Goal: Obtain resource: Download file/media

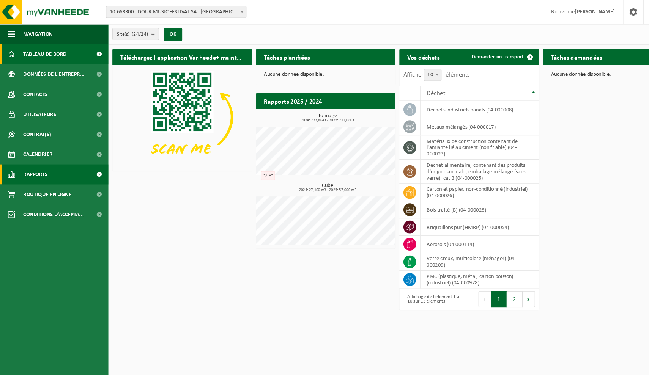
click at [93, 164] on span at bounding box center [93, 165] width 17 height 19
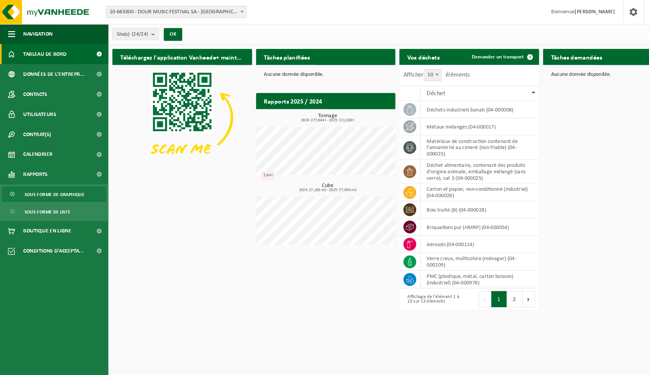
click at [70, 183] on span "Sous forme de graphique" at bounding box center [51, 184] width 57 height 14
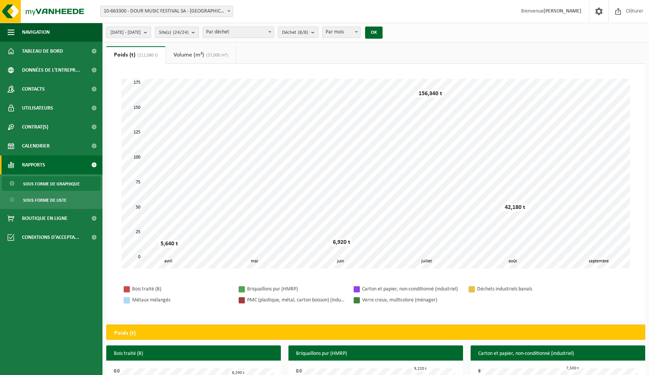
click at [151, 31] on b "submit" at bounding box center [147, 32] width 7 height 11
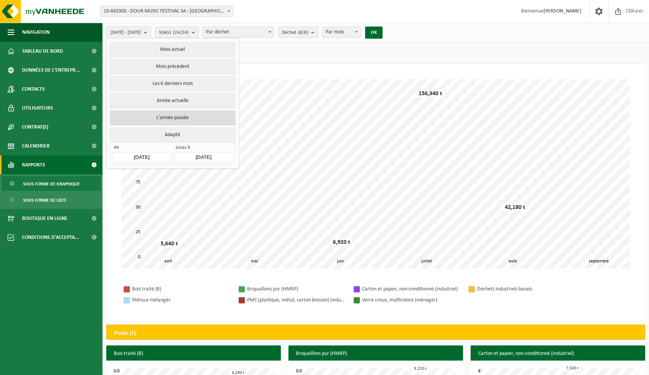
click at [178, 115] on button "L'année passée" at bounding box center [173, 117] width 126 height 15
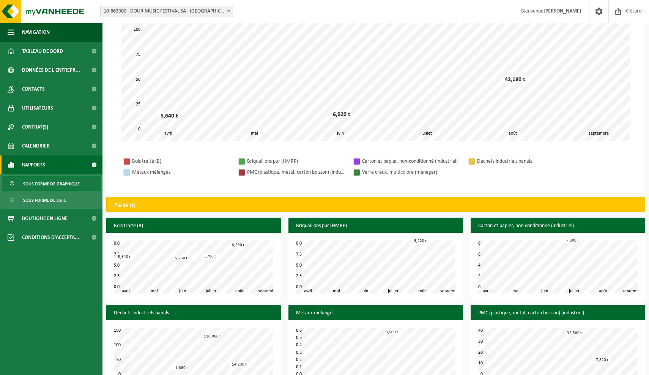
scroll to position [139, 0]
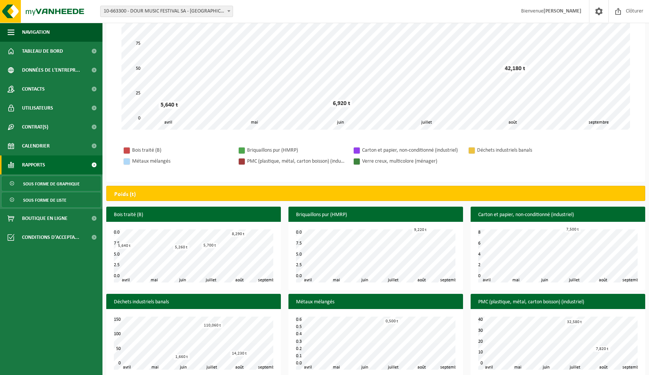
click at [69, 202] on link "Sous forme de liste" at bounding box center [51, 200] width 99 height 14
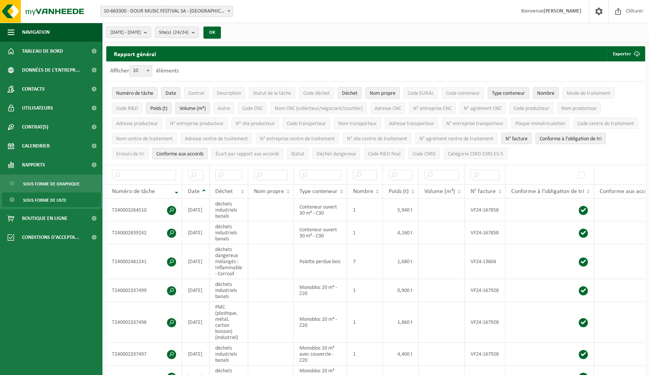
click at [356, 91] on span "Déchet" at bounding box center [350, 94] width 16 height 6
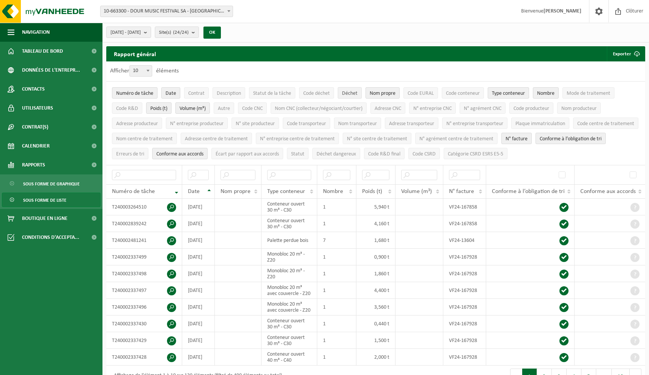
click at [356, 91] on span "Déchet" at bounding box center [350, 94] width 16 height 6
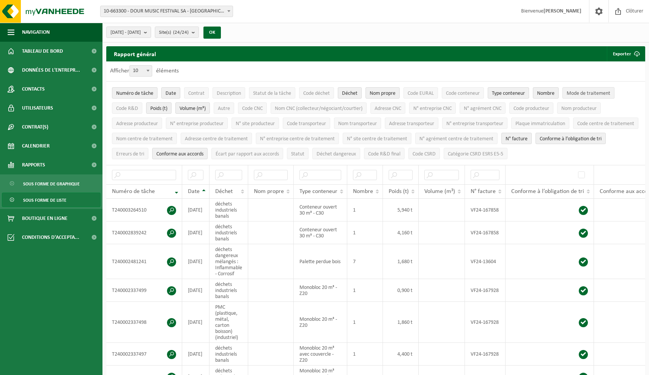
click at [583, 92] on span "Mode de traitement" at bounding box center [589, 94] width 44 height 6
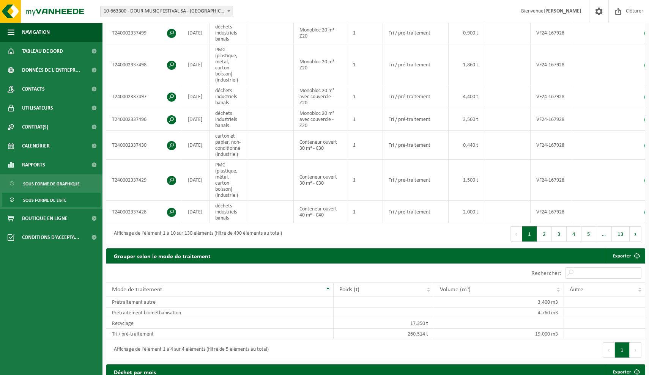
scroll to position [260, 0]
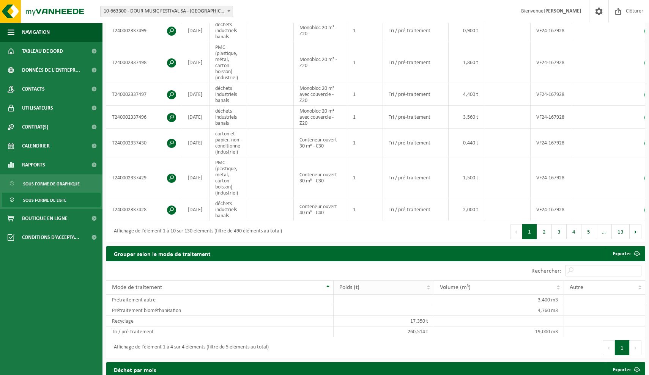
click at [428, 282] on th "Poids (t)" at bounding box center [384, 287] width 100 height 14
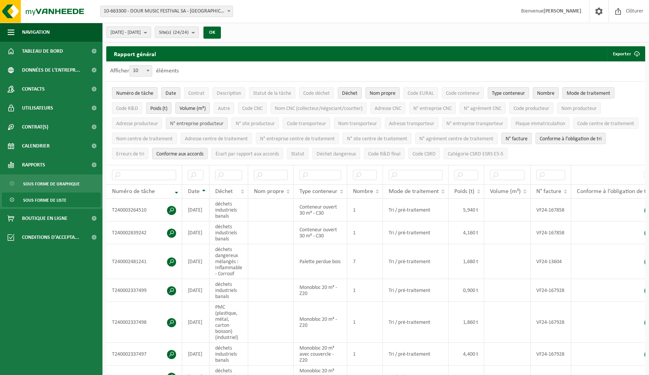
scroll to position [0, 0]
click at [151, 32] on b "submit" at bounding box center [147, 32] width 7 height 11
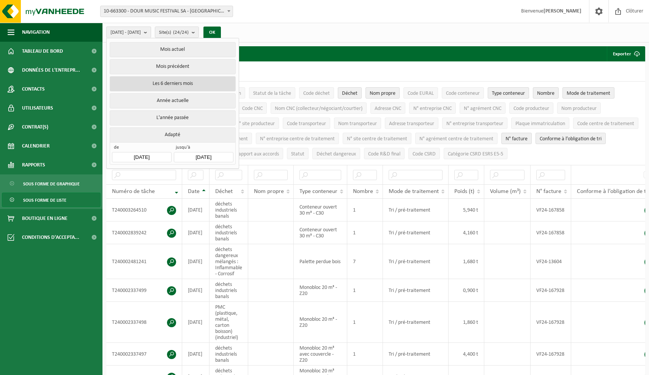
click at [176, 80] on button "Les 6 derniers mois" at bounding box center [173, 83] width 126 height 15
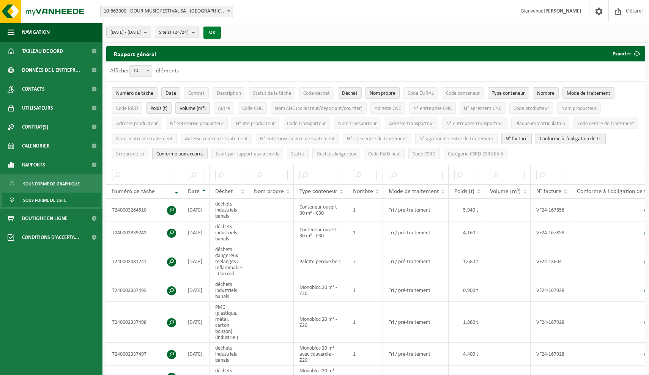
click at [221, 32] on button "OK" at bounding box center [211, 33] width 17 height 12
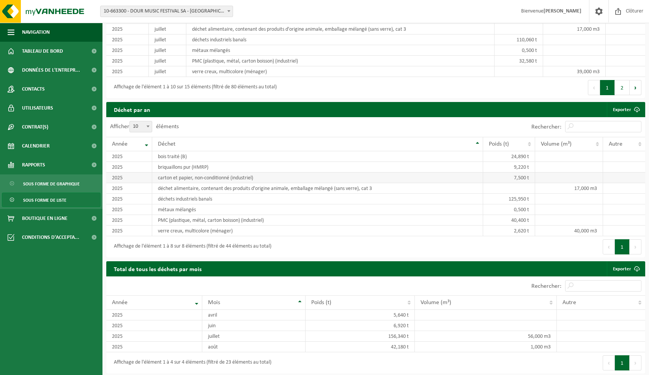
scroll to position [660, 0]
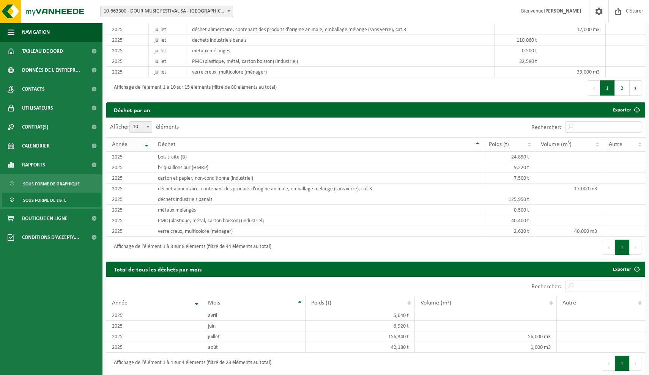
click at [149, 139] on th "Année" at bounding box center [129, 144] width 46 height 14
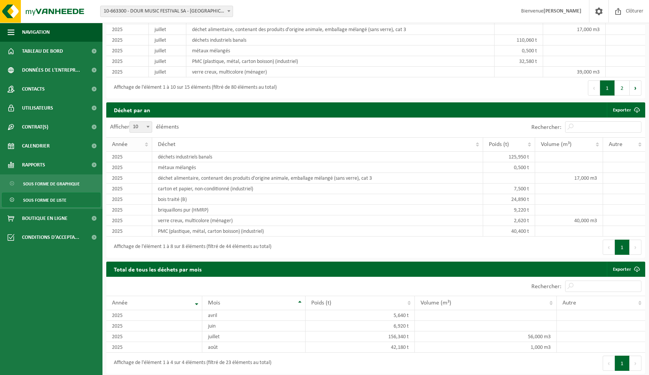
click at [149, 139] on th "Année" at bounding box center [129, 144] width 46 height 14
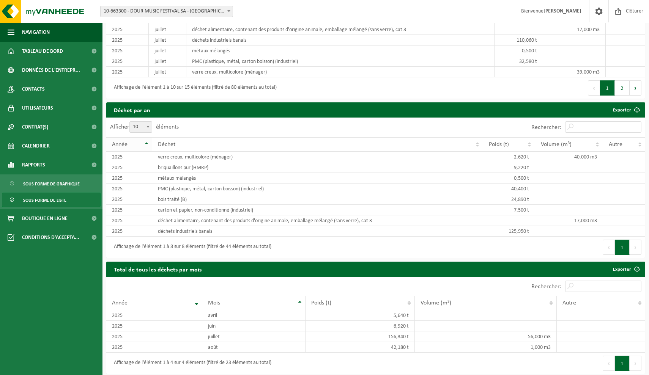
click at [149, 139] on th "Année" at bounding box center [129, 144] width 46 height 14
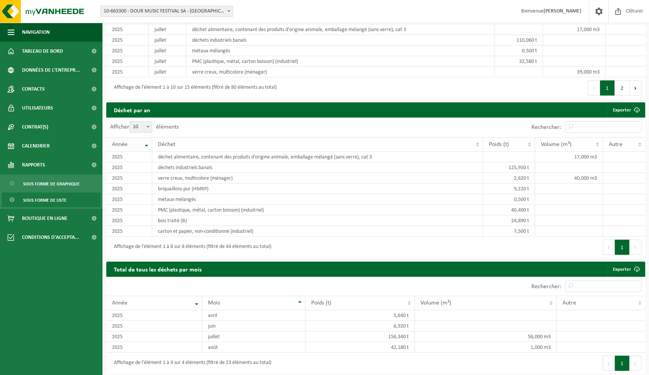
click at [149, 139] on th "Année" at bounding box center [129, 144] width 46 height 14
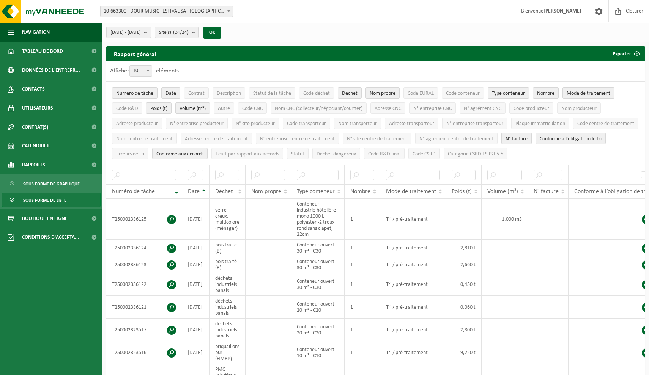
scroll to position [0, 0]
click at [151, 31] on b "submit" at bounding box center [147, 32] width 7 height 11
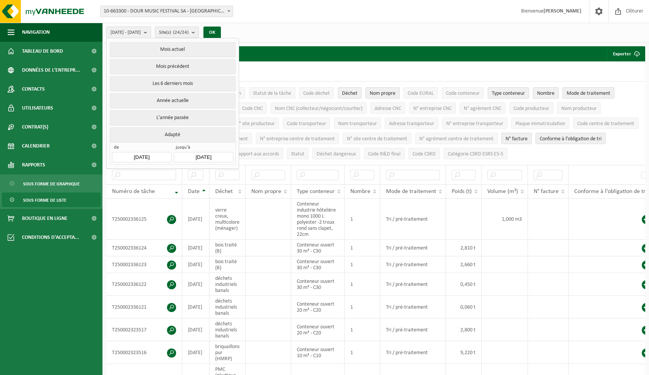
click at [161, 153] on input "[DATE]" at bounding box center [141, 157] width 59 height 10
click at [221, 32] on button "OK" at bounding box center [211, 33] width 17 height 12
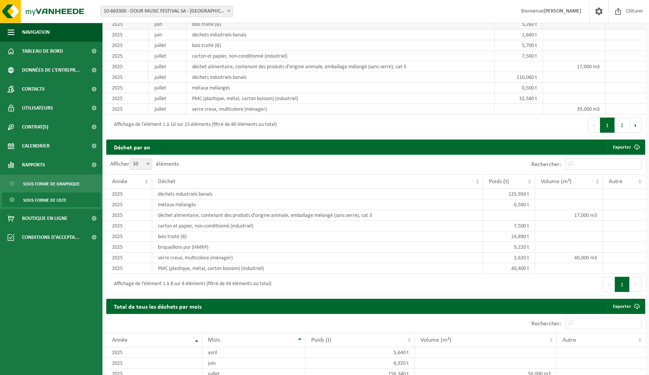
scroll to position [645, 0]
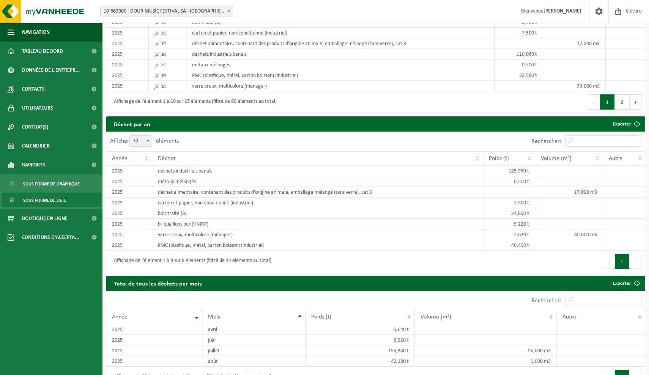
click at [148, 153] on th "Année" at bounding box center [129, 158] width 46 height 14
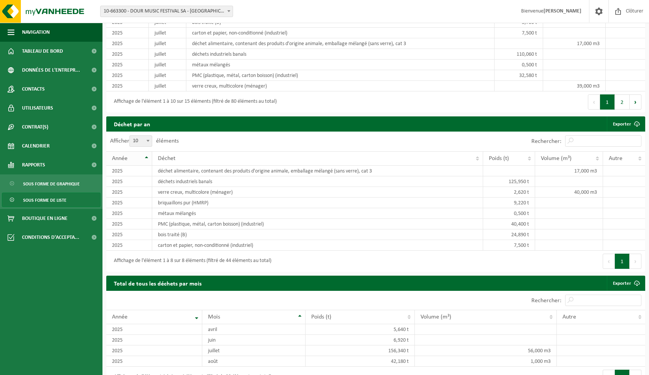
click at [148, 153] on th "Année" at bounding box center [129, 158] width 46 height 14
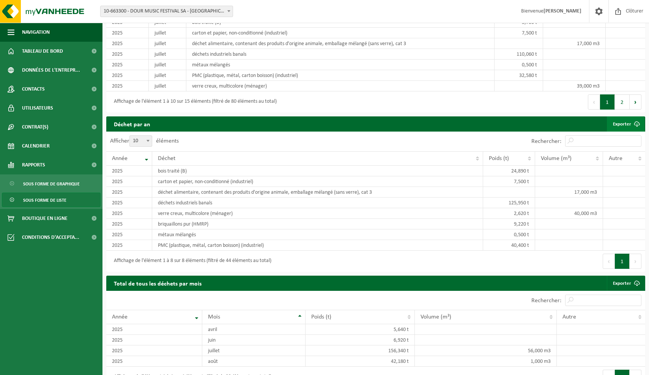
click at [635, 118] on span at bounding box center [636, 123] width 15 height 15
click at [147, 154] on th "Année" at bounding box center [129, 158] width 46 height 14
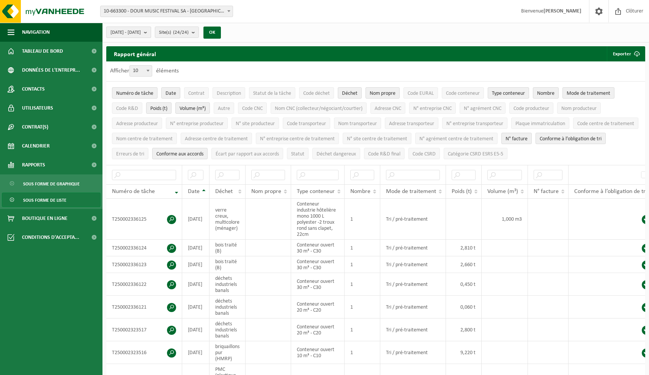
scroll to position [0, 0]
click at [151, 33] on b "submit" at bounding box center [147, 32] width 7 height 11
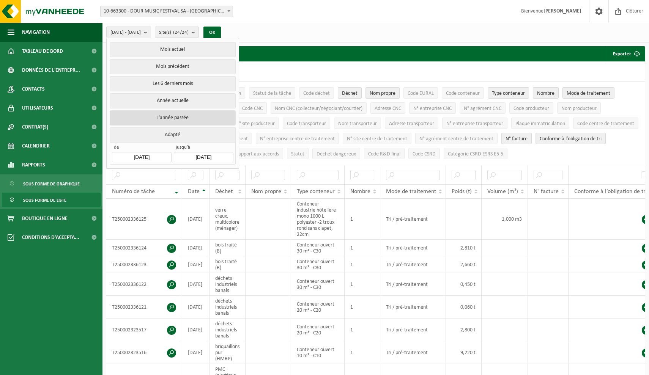
click at [175, 113] on button "L'année passée" at bounding box center [173, 117] width 126 height 15
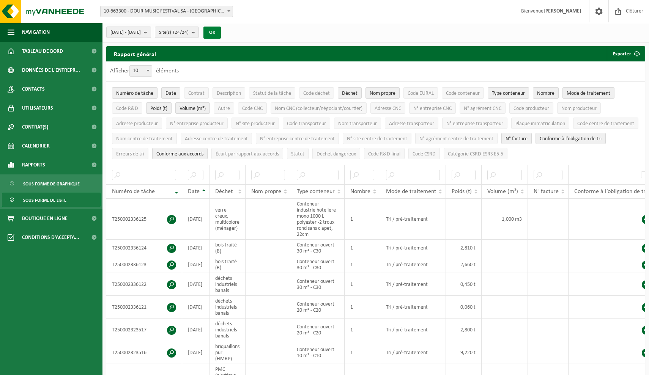
click at [221, 28] on button "OK" at bounding box center [211, 33] width 17 height 12
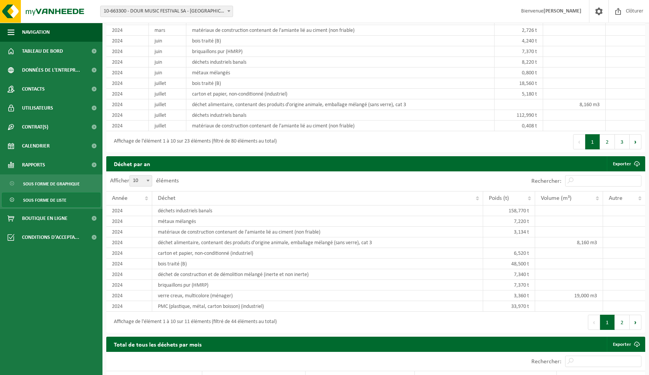
scroll to position [647, 0]
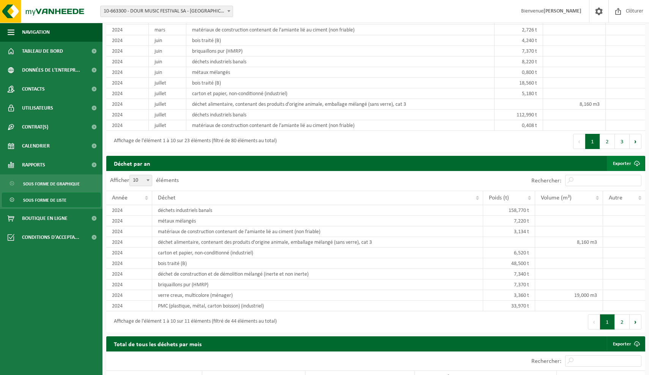
click at [637, 159] on span at bounding box center [636, 163] width 15 height 15
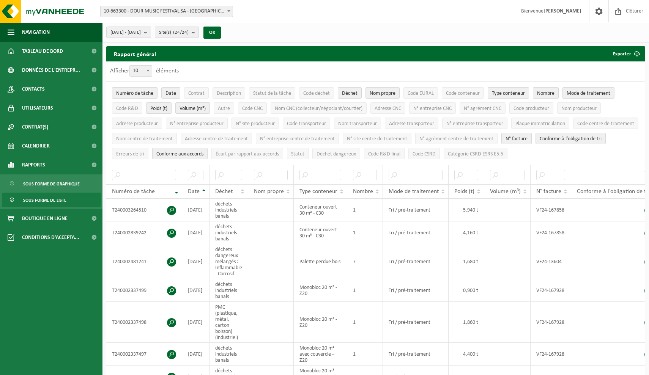
scroll to position [0, 0]
click at [151, 31] on b "submit" at bounding box center [147, 32] width 7 height 11
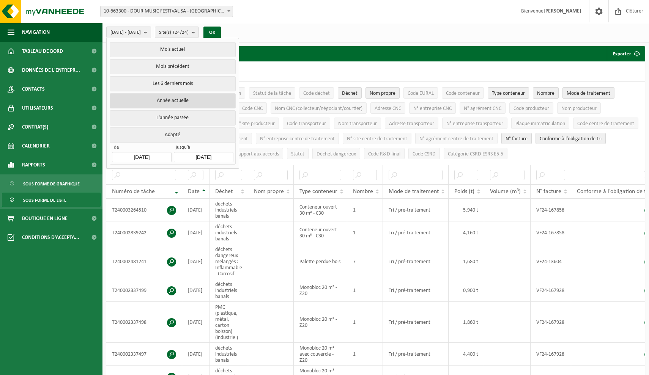
click at [168, 100] on button "Année actuelle" at bounding box center [173, 100] width 126 height 15
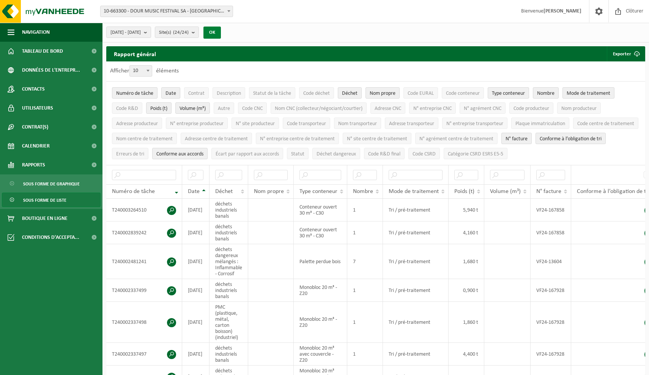
click at [221, 34] on button "OK" at bounding box center [211, 33] width 17 height 12
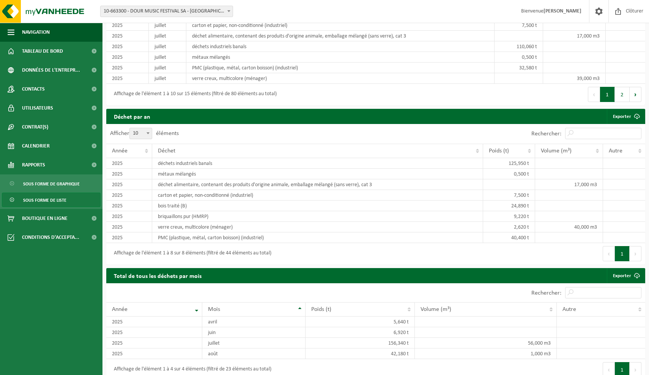
scroll to position [652, 0]
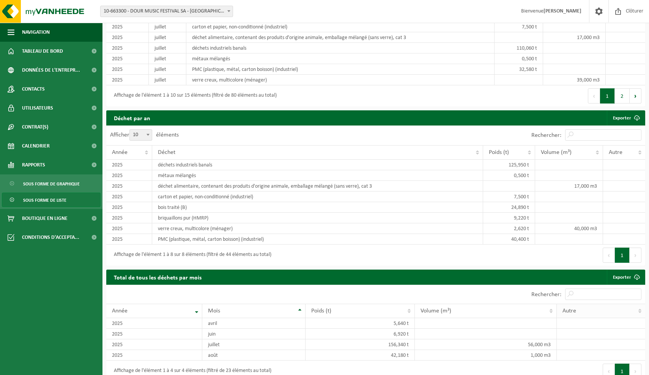
click at [638, 304] on th "Autre" at bounding box center [601, 311] width 88 height 14
click at [638, 305] on th "Autre" at bounding box center [601, 311] width 88 height 14
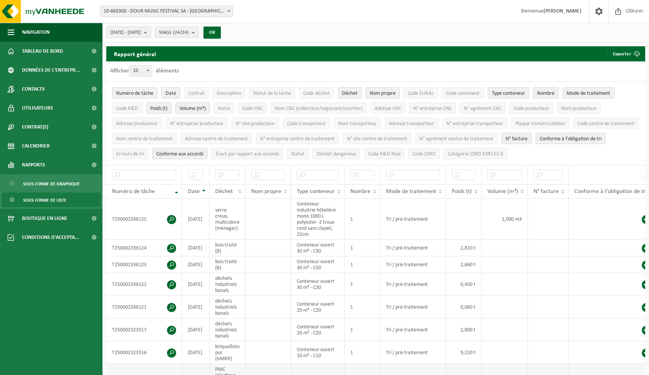
scroll to position [0, 0]
click at [347, 107] on span "Nom CNC (collecteur/négociant/courtier)" at bounding box center [319, 109] width 88 height 6
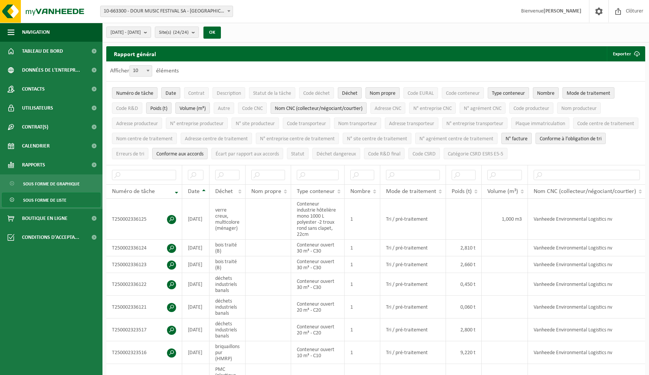
click at [347, 107] on span "Nom CNC (collecteur/négociant/courtier)" at bounding box center [319, 109] width 88 height 6
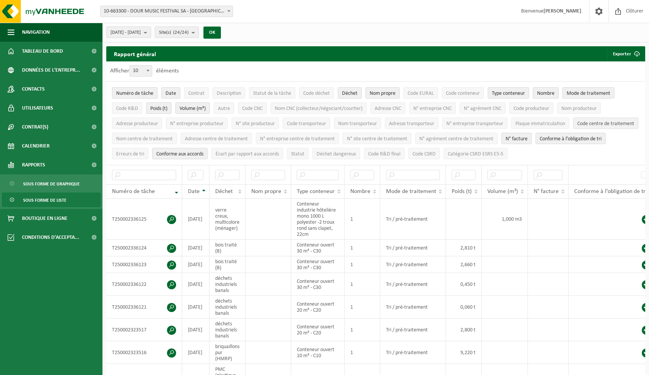
click at [577, 127] on span "Code centre de traitement" at bounding box center [605, 124] width 57 height 6
click at [173, 138] on span "Nom centre de traitement" at bounding box center [144, 139] width 57 height 6
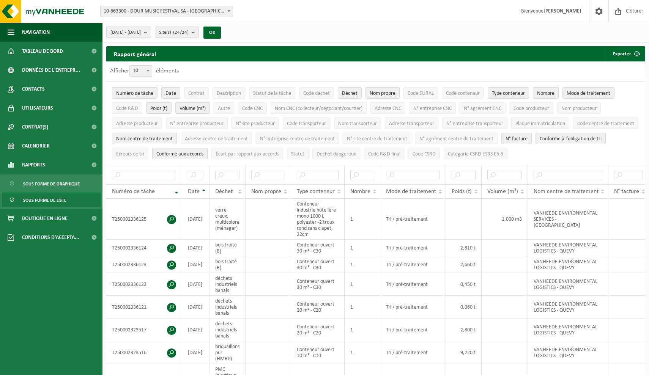
click at [173, 138] on span "Nom centre de traitement" at bounding box center [144, 139] width 57 height 6
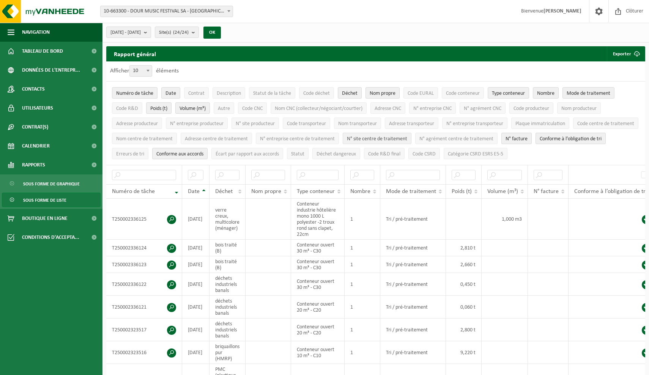
click at [407, 137] on span "N° site centre de traitement" at bounding box center [377, 139] width 60 height 6
click at [144, 151] on span "Erreurs de tri" at bounding box center [130, 154] width 28 height 6
click at [279, 151] on span "Écart par rapport aux accords" at bounding box center [247, 154] width 63 height 6
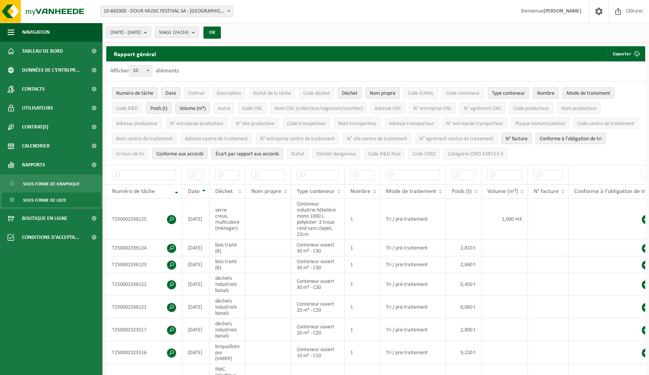
click at [279, 151] on span "Écart par rapport aux accords" at bounding box center [247, 154] width 63 height 6
click at [304, 153] on div "Statut" at bounding box center [297, 154] width 13 height 7
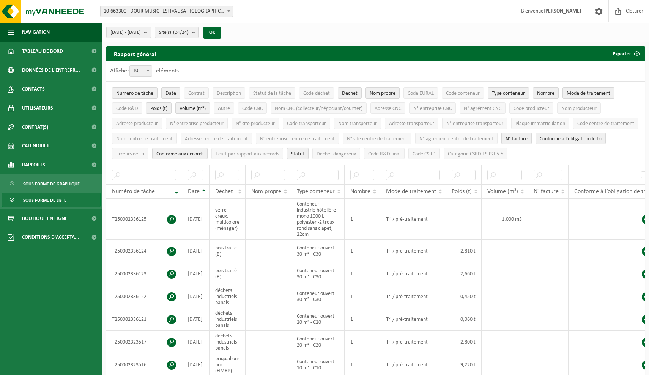
click at [304, 152] on span "Statut" at bounding box center [297, 154] width 13 height 6
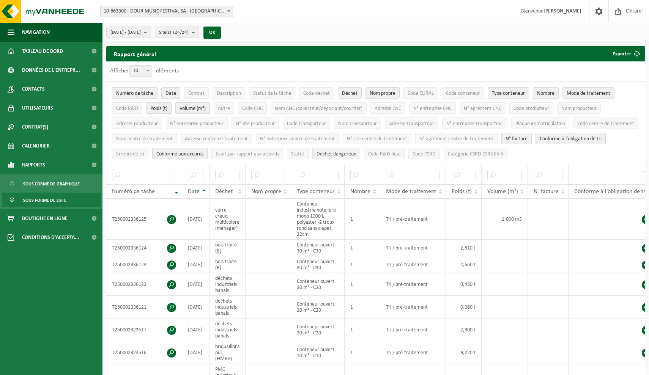
click at [356, 151] on span "Déchet dangereux" at bounding box center [335, 154] width 39 height 6
click at [400, 151] on span "Code R&D final" at bounding box center [384, 154] width 32 height 6
click at [436, 151] on span "Code CSRD" at bounding box center [423, 154] width 23 height 6
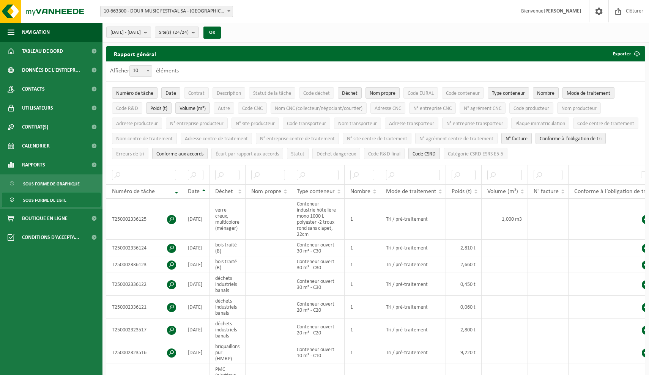
click at [436, 151] on span "Code CSRD" at bounding box center [423, 154] width 23 height 6
click at [507, 154] on button "Catégorie CSRD ESRS E5-5" at bounding box center [476, 153] width 64 height 11
click at [503, 152] on span "Catégorie CSRD ESRS E5-5" at bounding box center [475, 154] width 55 height 6
click at [588, 91] on span "Mode de traitement" at bounding box center [589, 94] width 44 height 6
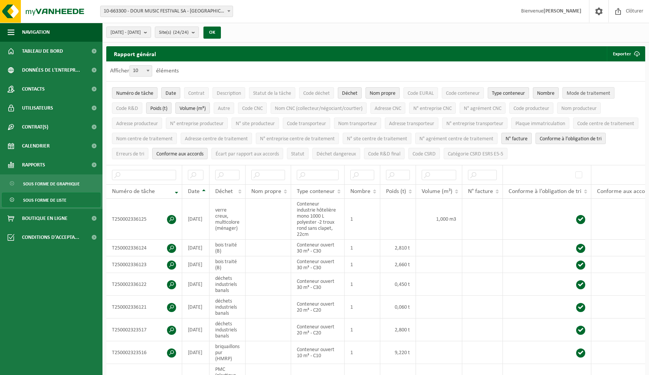
click at [588, 92] on span "Mode de traitement" at bounding box center [589, 94] width 44 height 6
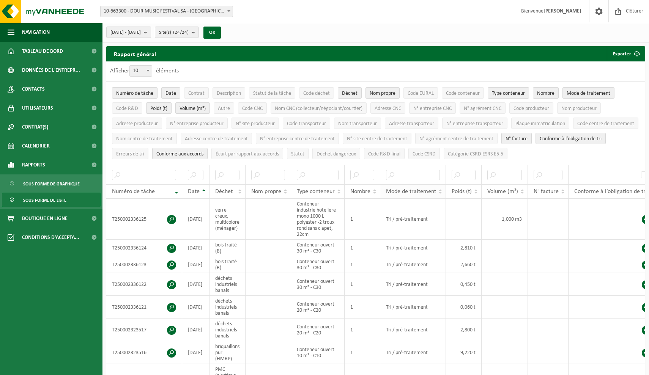
click at [441, 186] on th "Mode de traitement" at bounding box center [413, 191] width 66 height 14
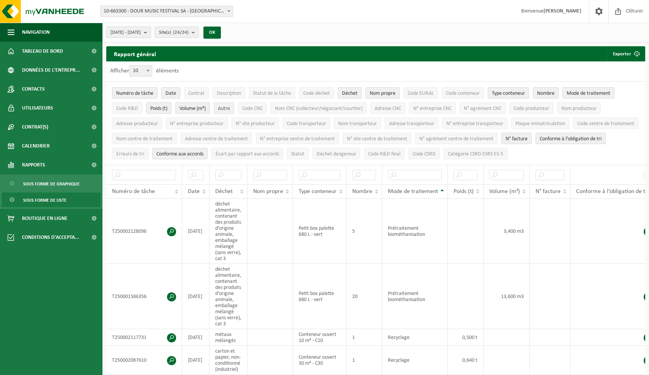
click at [228, 108] on span "Autre" at bounding box center [224, 109] width 12 height 6
click at [141, 108] on button "Code R&D" at bounding box center [127, 107] width 30 height 11
click at [315, 107] on span "Nom CNC (collecteur/négociant/courtier)" at bounding box center [319, 109] width 88 height 6
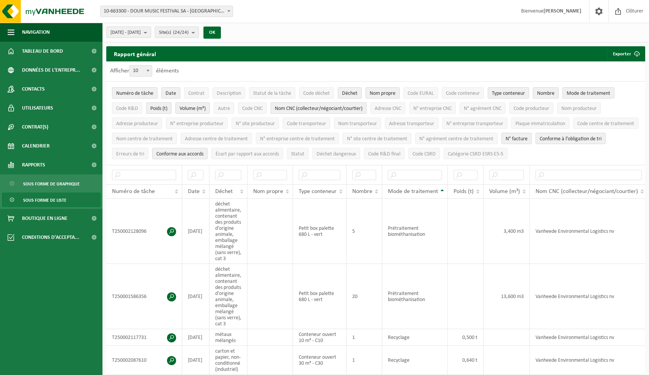
click at [315, 107] on span "Nom CNC (collecteur/négociant/courtier)" at bounding box center [319, 109] width 88 height 6
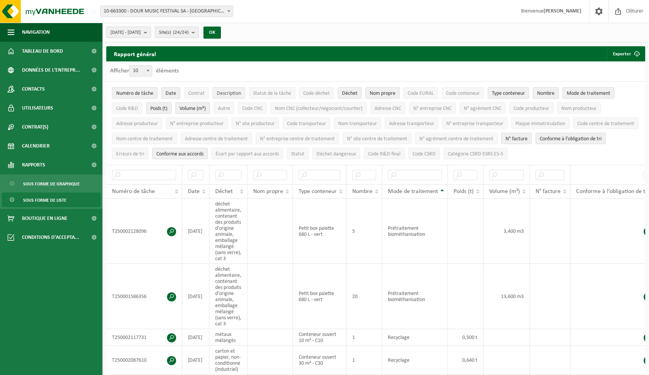
click at [235, 94] on span "Description" at bounding box center [229, 94] width 24 height 6
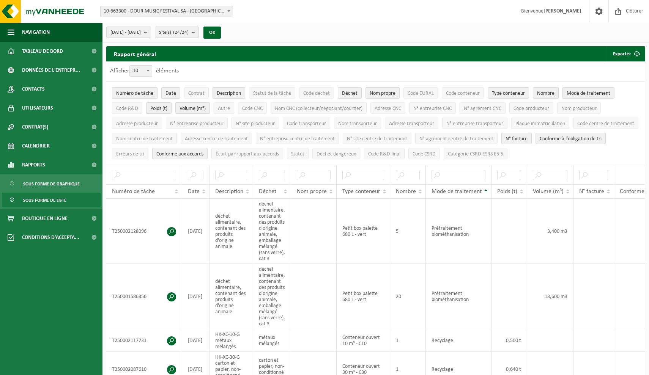
click at [235, 94] on span "Description" at bounding box center [229, 94] width 24 height 6
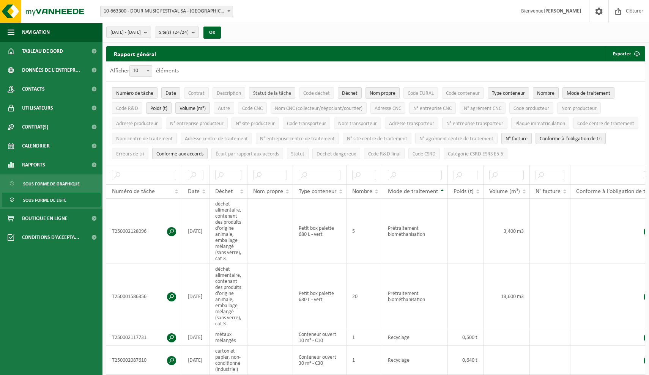
click at [268, 95] on span "Statut de la tâche" at bounding box center [272, 94] width 38 height 6
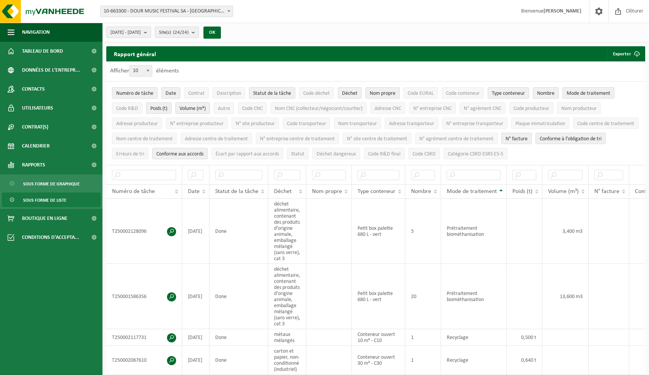
click at [268, 95] on span "Statut de la tâche" at bounding box center [272, 94] width 38 height 6
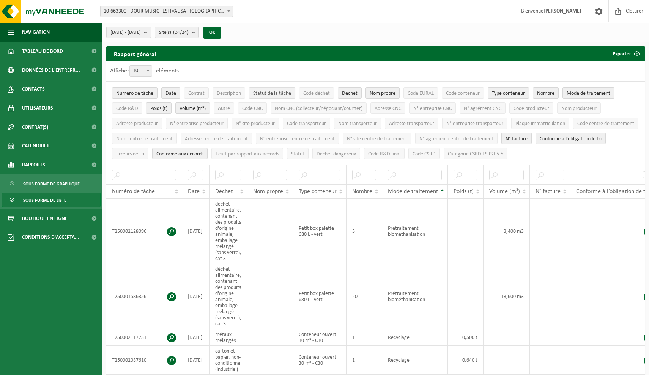
click at [268, 95] on span "Statut de la tâche" at bounding box center [272, 94] width 38 height 6
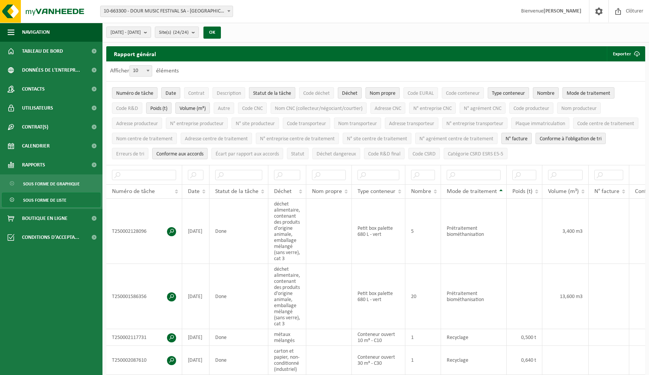
click at [268, 95] on span "Statut de la tâche" at bounding box center [272, 94] width 38 height 6
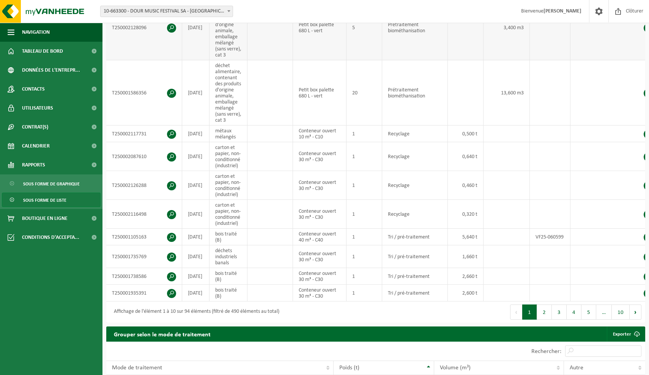
scroll to position [205, 0]
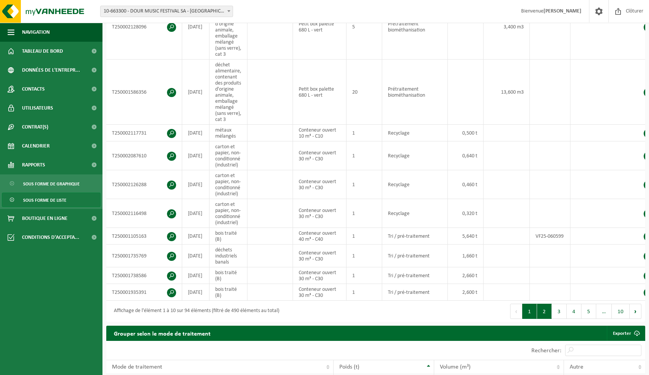
click at [542, 319] on button "2" at bounding box center [544, 311] width 15 height 15
